Goal: Information Seeking & Learning: Compare options

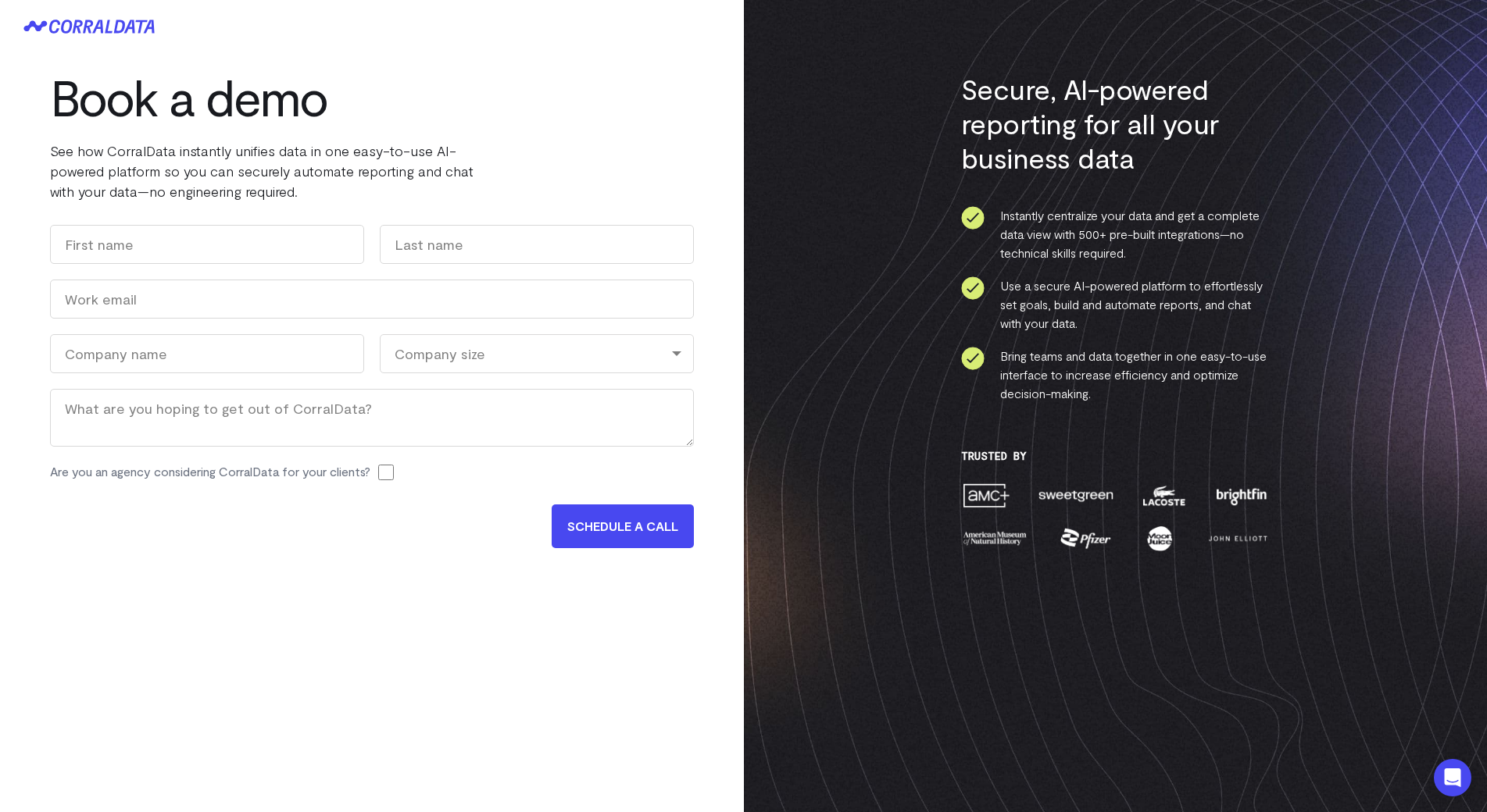
click at [134, 96] on h1 "Book a demo" at bounding box center [284, 97] width 469 height 56
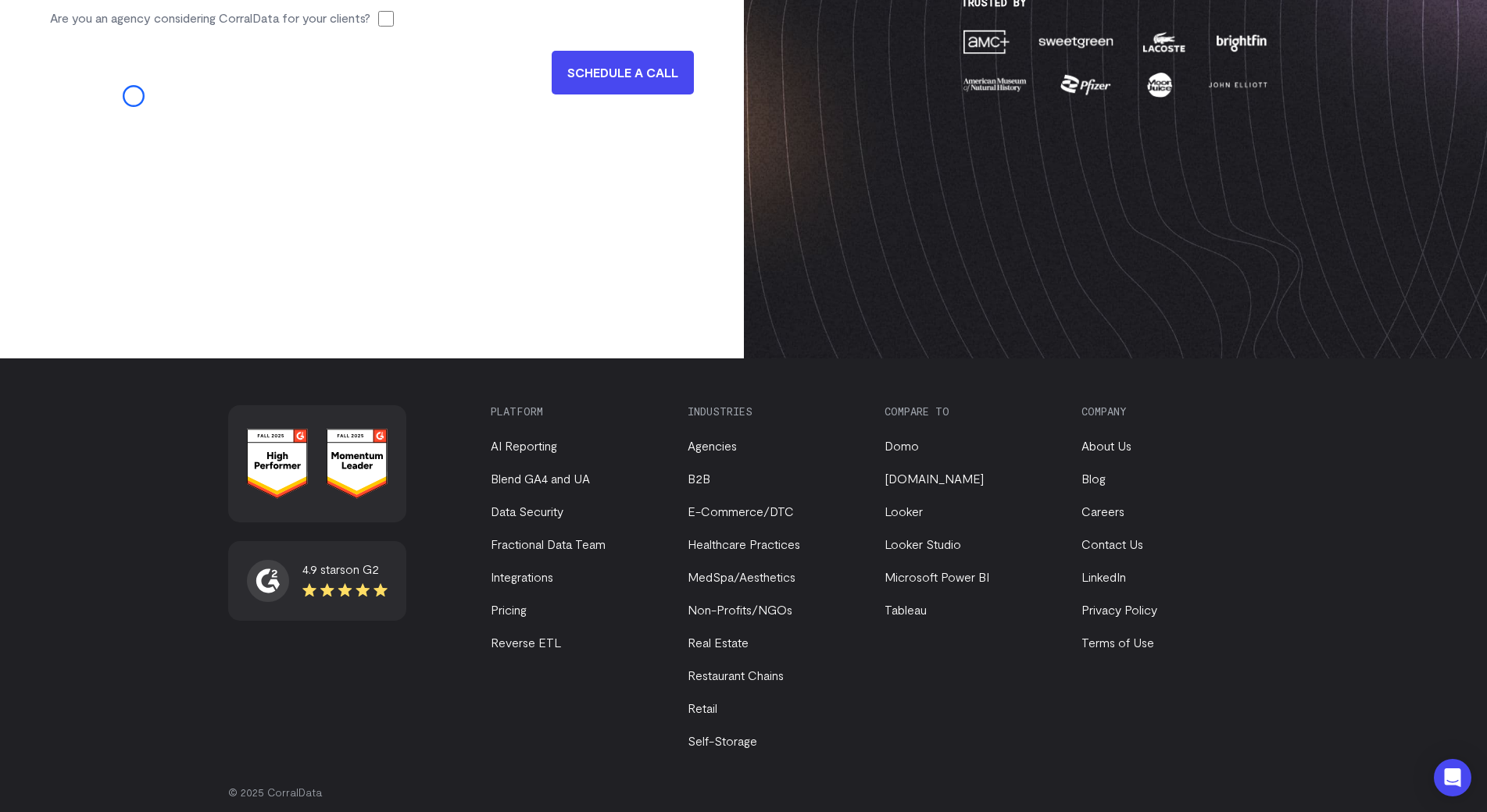
scroll to position [469, 0]
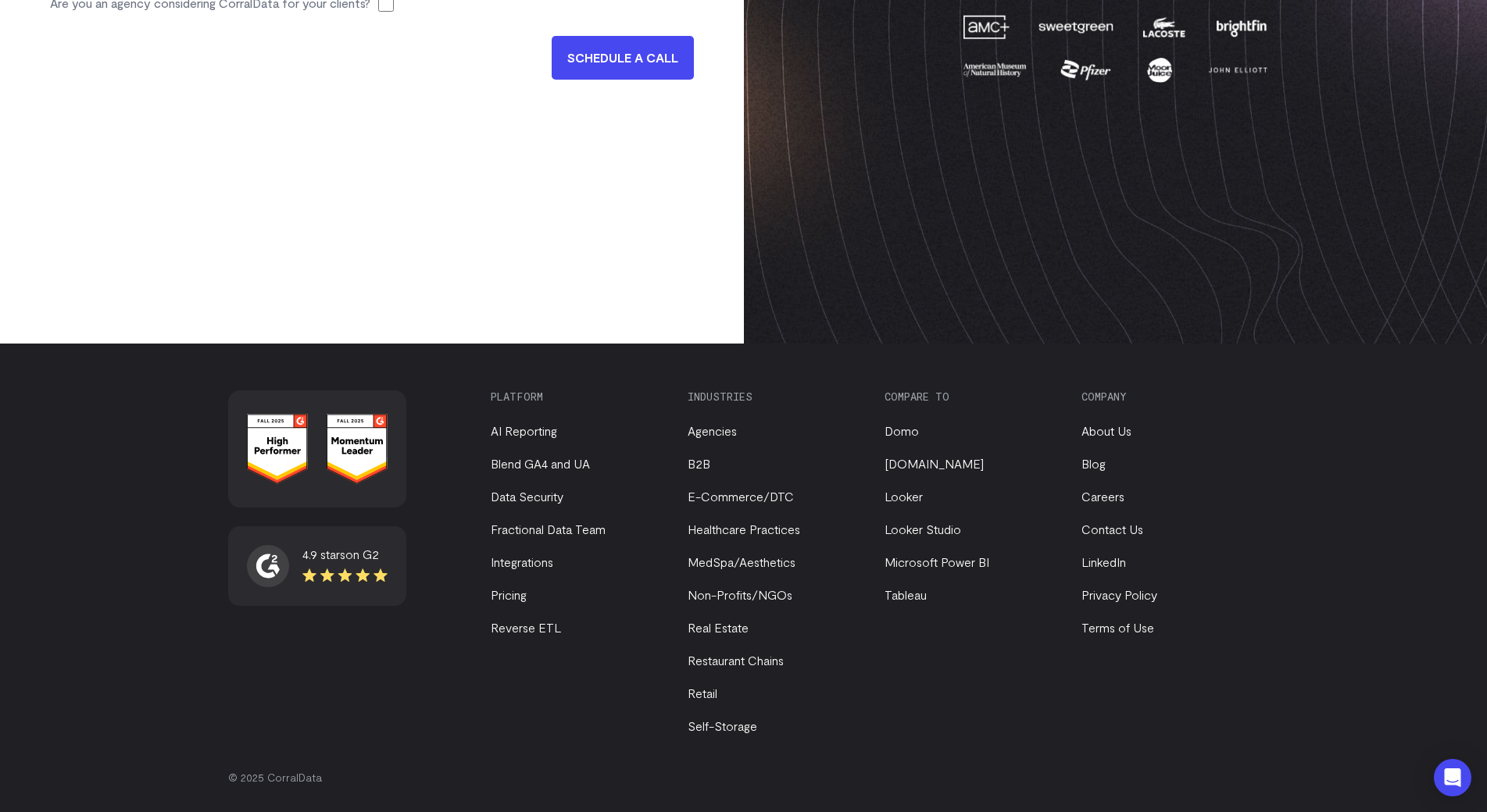
click at [1085, 460] on link "Blog" at bounding box center [1093, 463] width 24 height 15
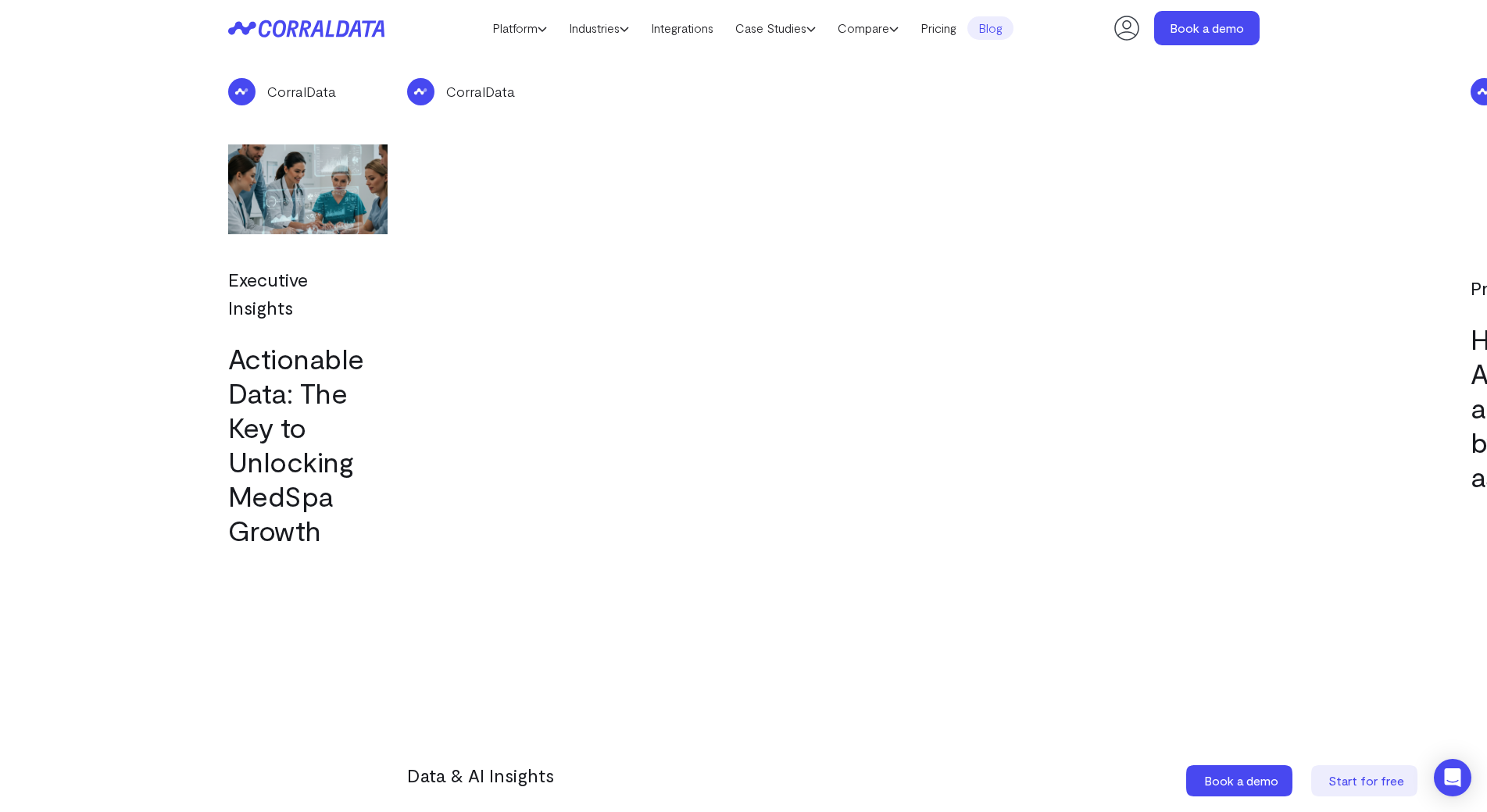
scroll to position [4088, 0]
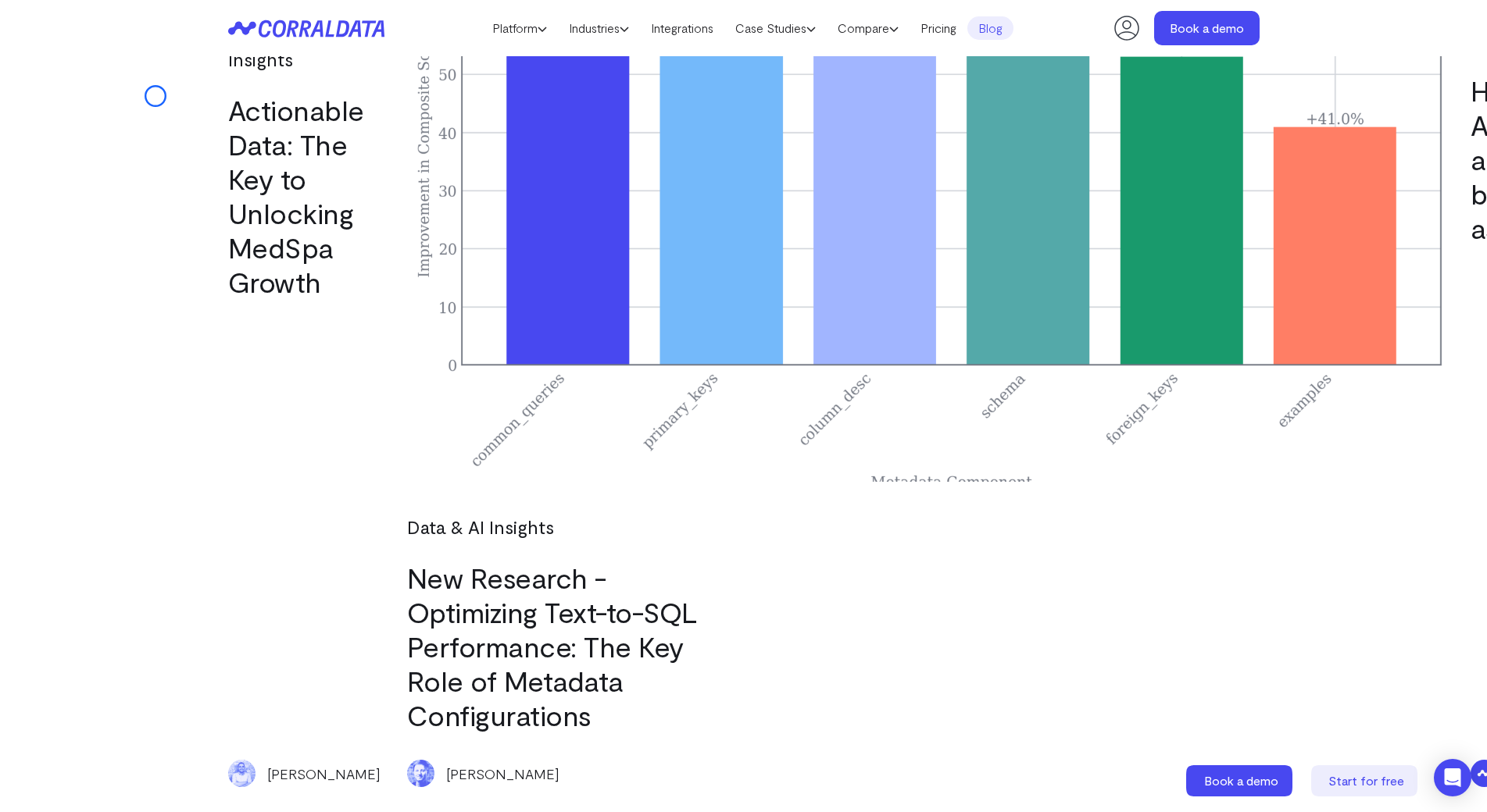
scroll to position [4118, 0]
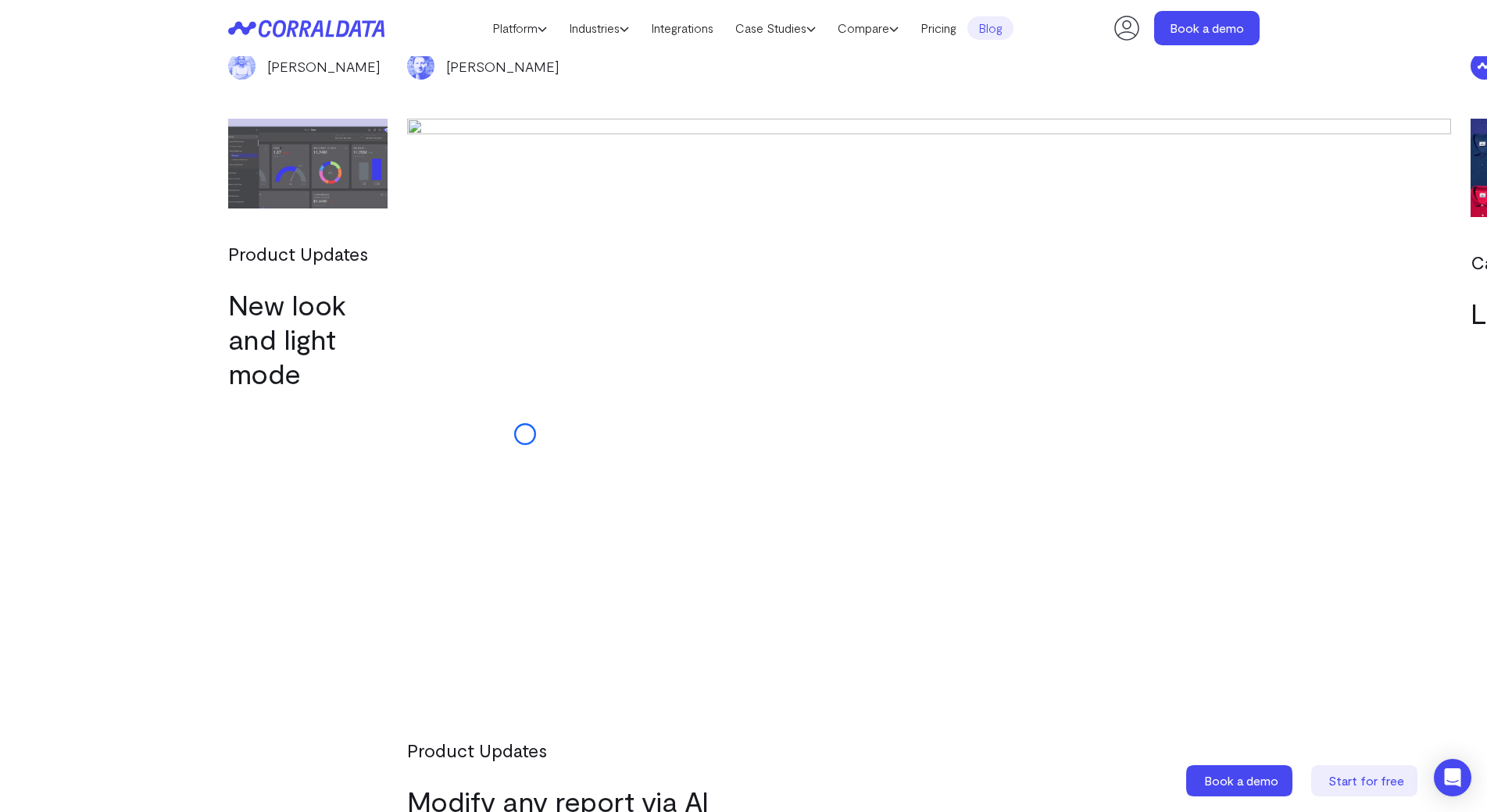
scroll to position [4940, 0]
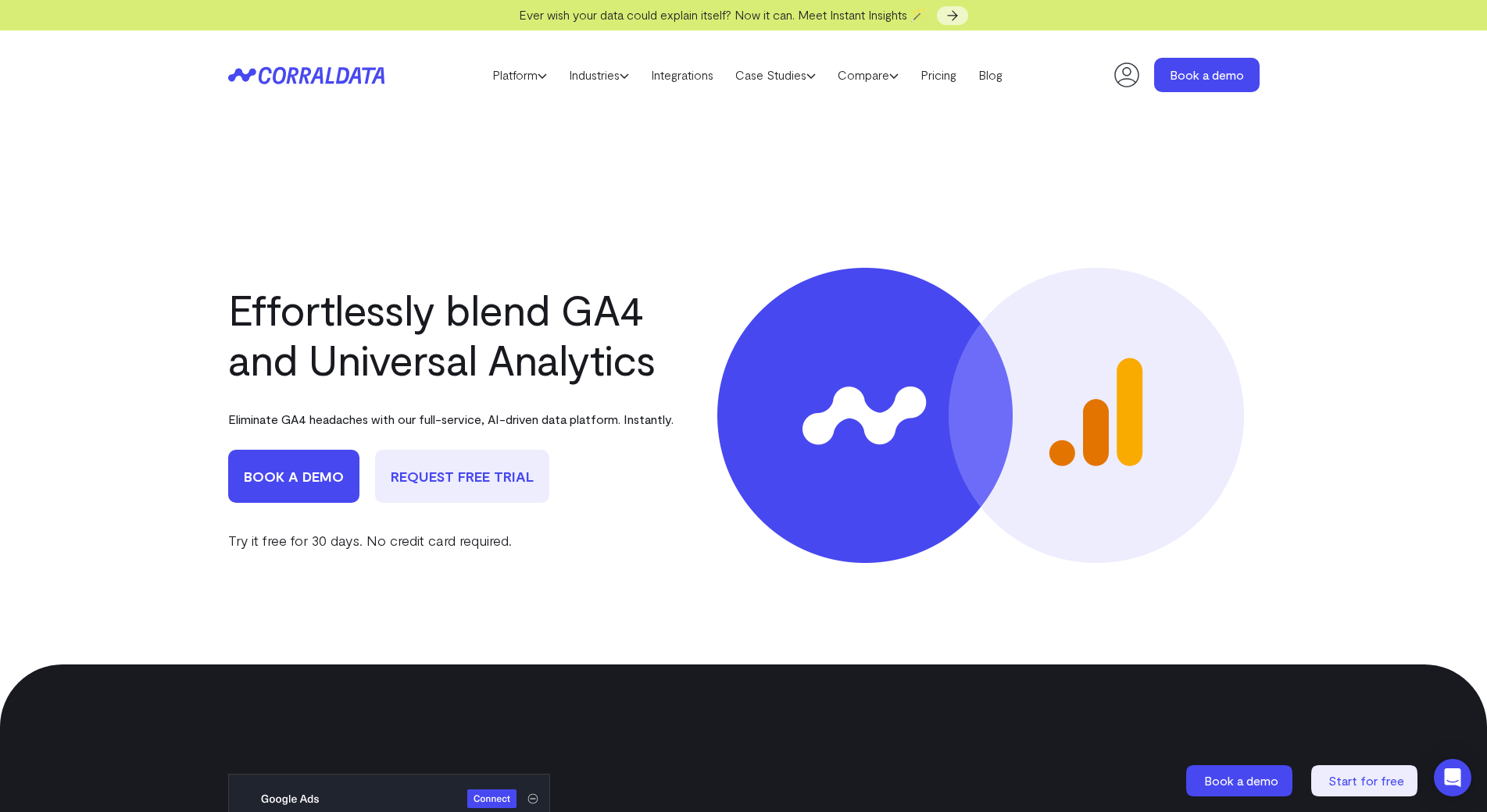
click at [112, 92] on div "Platform AI Reporting Use AI to effortlessly answer any business questions from…" at bounding box center [743, 74] width 1487 height 89
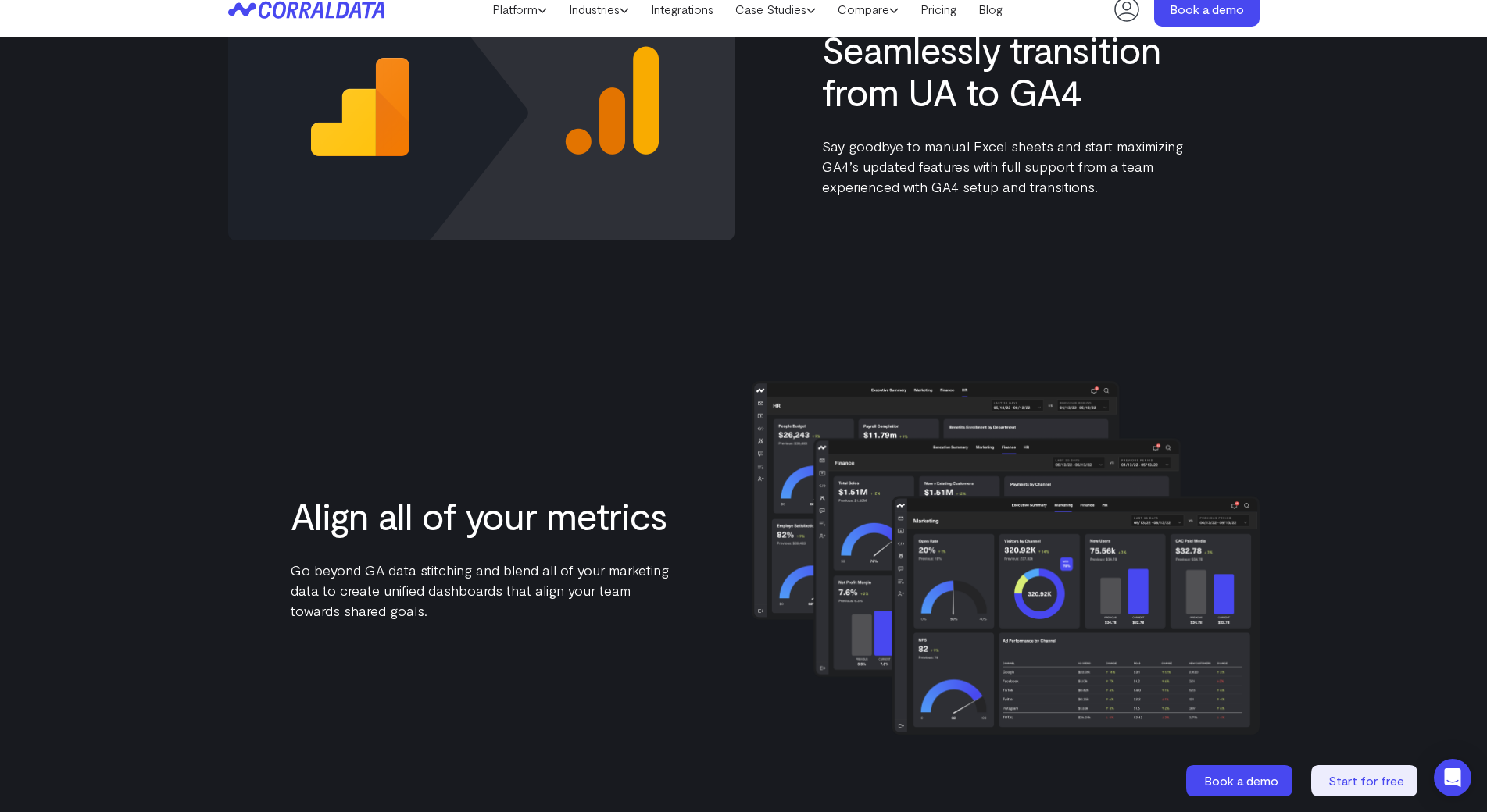
scroll to position [1680, 0]
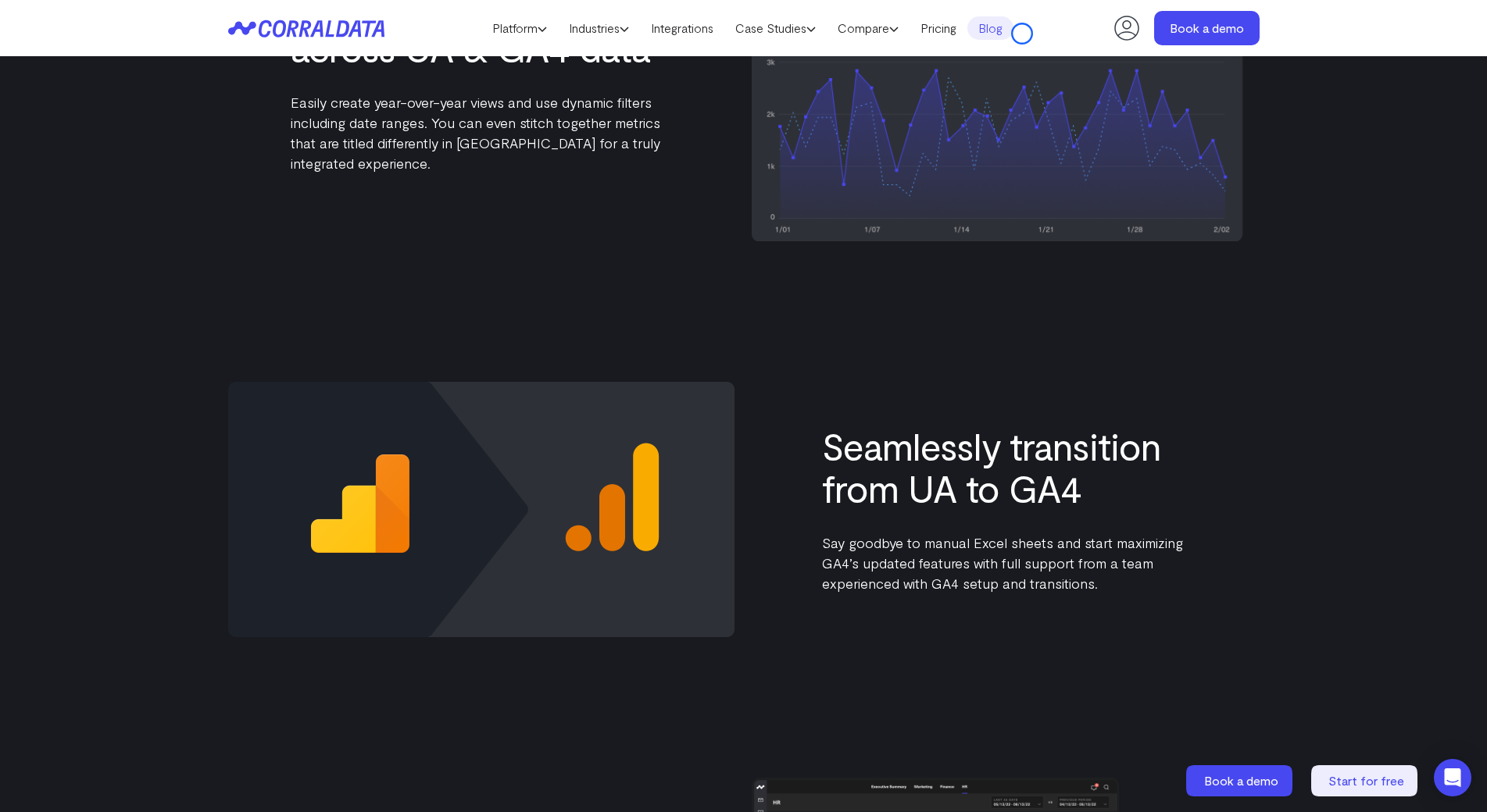
click at [1013, 34] on link "Blog" at bounding box center [990, 27] width 46 height 23
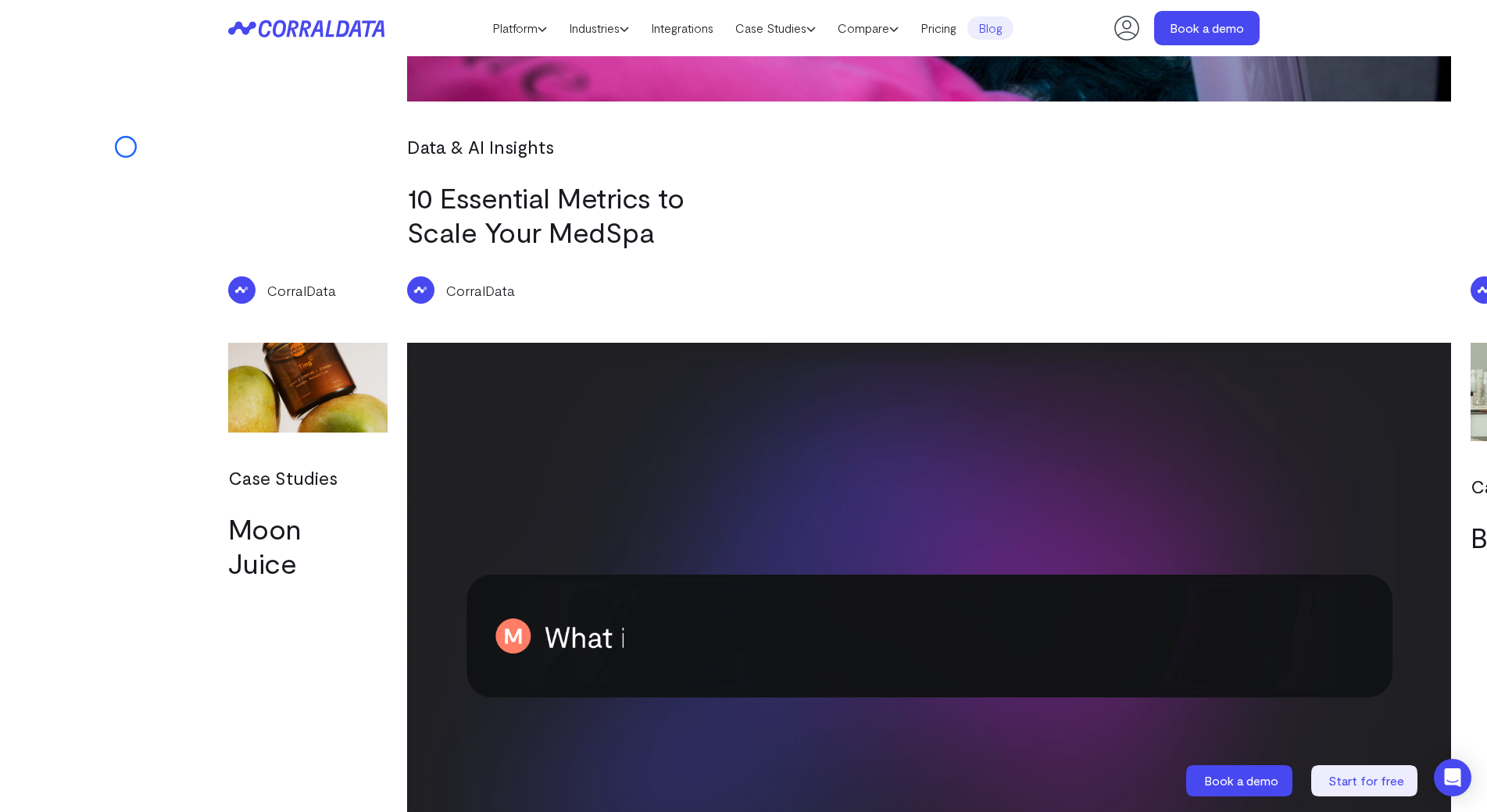
scroll to position [2834, 0]
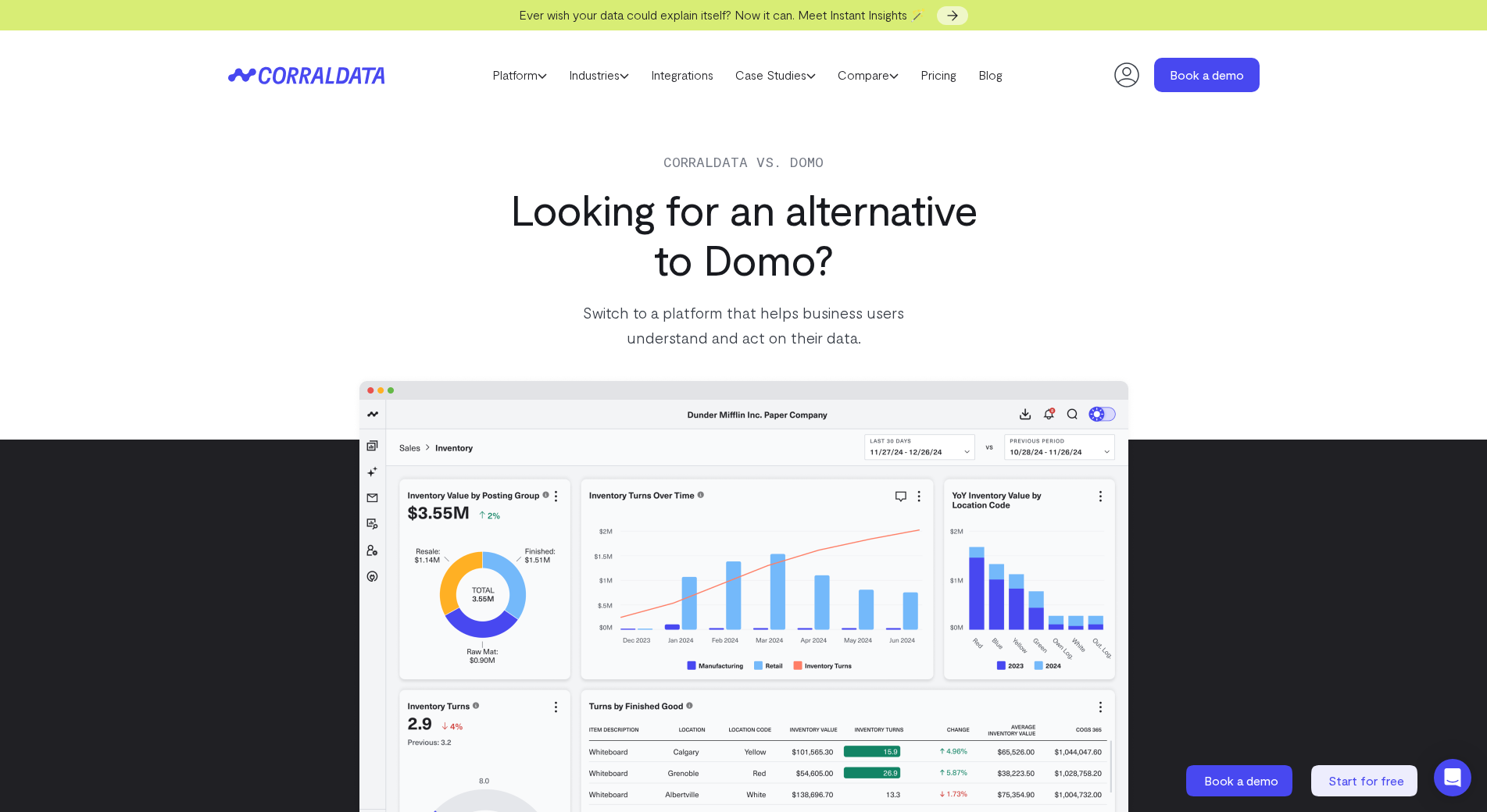
click at [107, 120] on div "Corraldata vs. Domo Looking for an alternative to Domo? Switch to a platform th…" at bounding box center [743, 280] width 1487 height 320
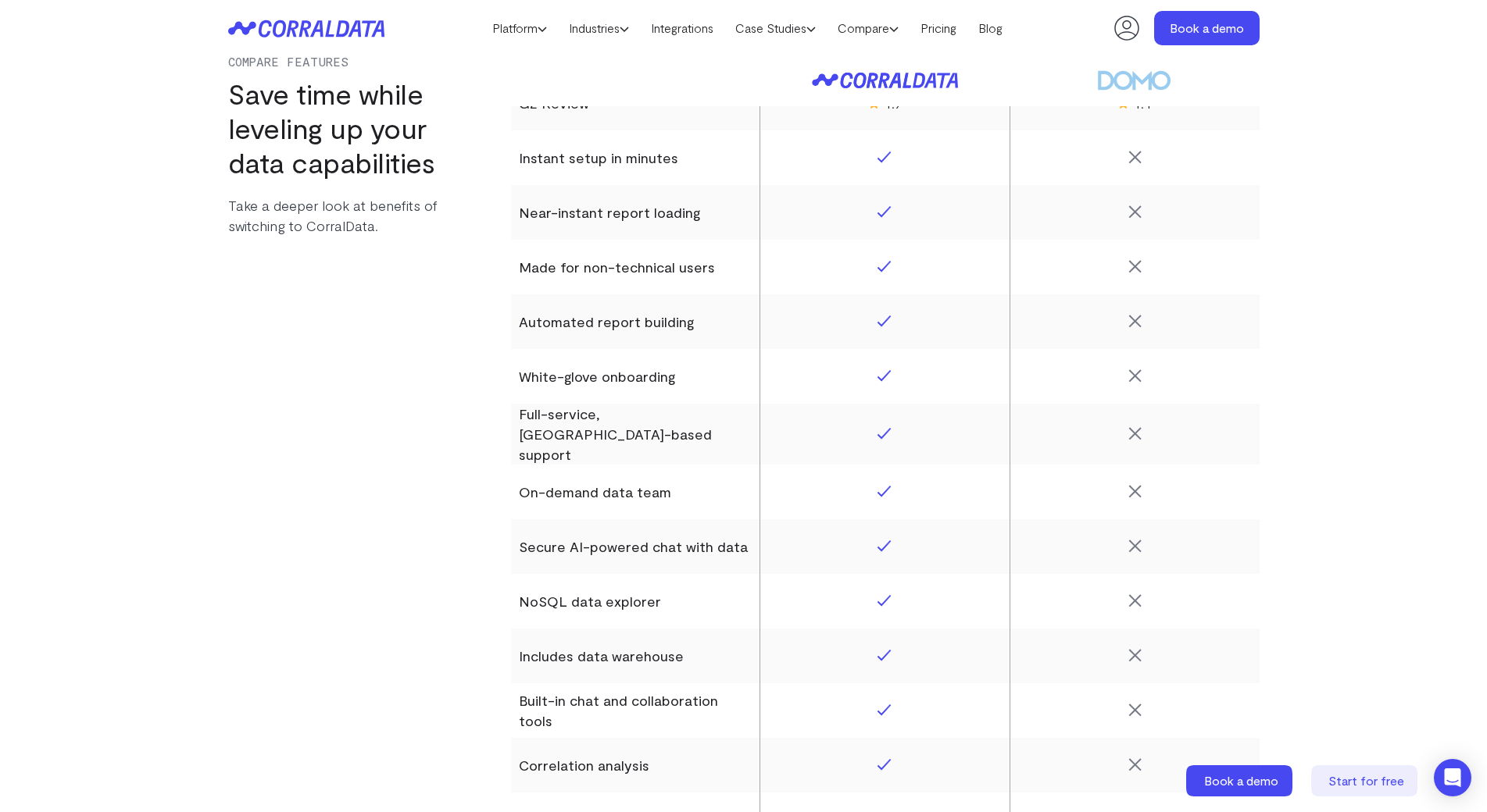
scroll to position [1814, 0]
